Goal: Find specific page/section: Find specific page/section

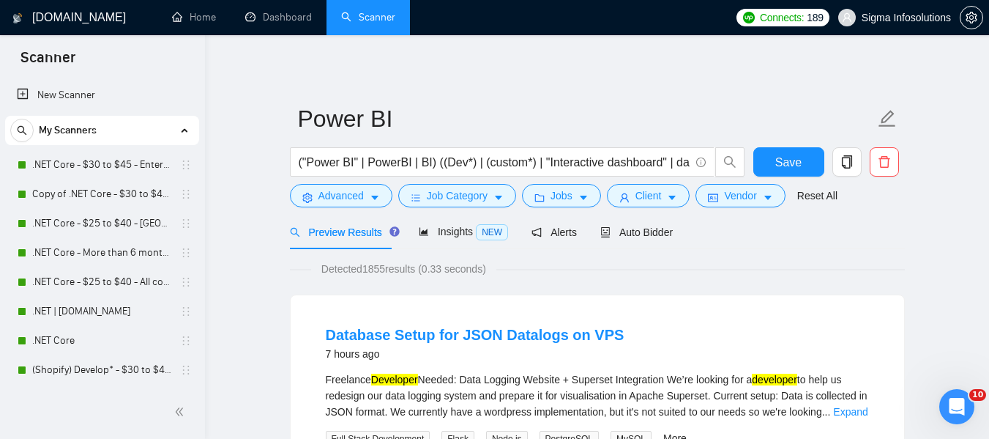
scroll to position [220, 0]
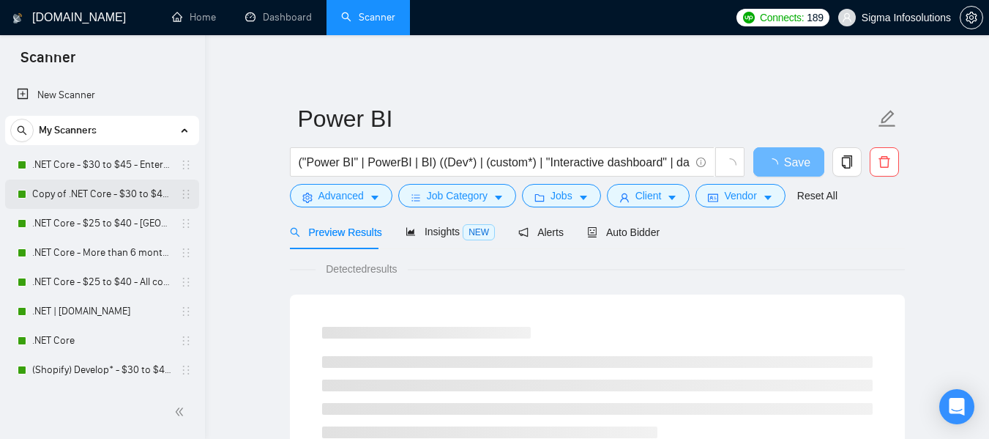
drag, startPoint x: 0, startPoint y: 0, endPoint x: 105, endPoint y: 187, distance: 214.1
click at [105, 187] on link "Copy of .NET Core - $30 to $45 - Enterprise client - ROW" at bounding box center [101, 193] width 139 height 29
